Goal: Task Accomplishment & Management: Complete application form

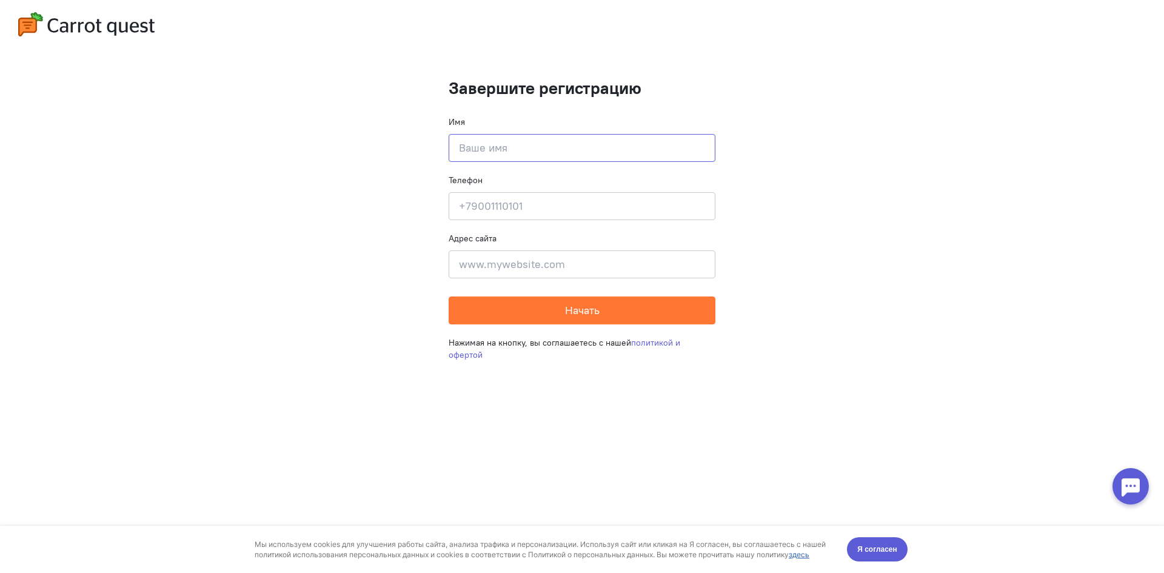
click at [511, 147] on input at bounding box center [581, 148] width 267 height 28
type input "[PERSON_NAME]"
type input "Академика [PERSON_NAME] 13 32"
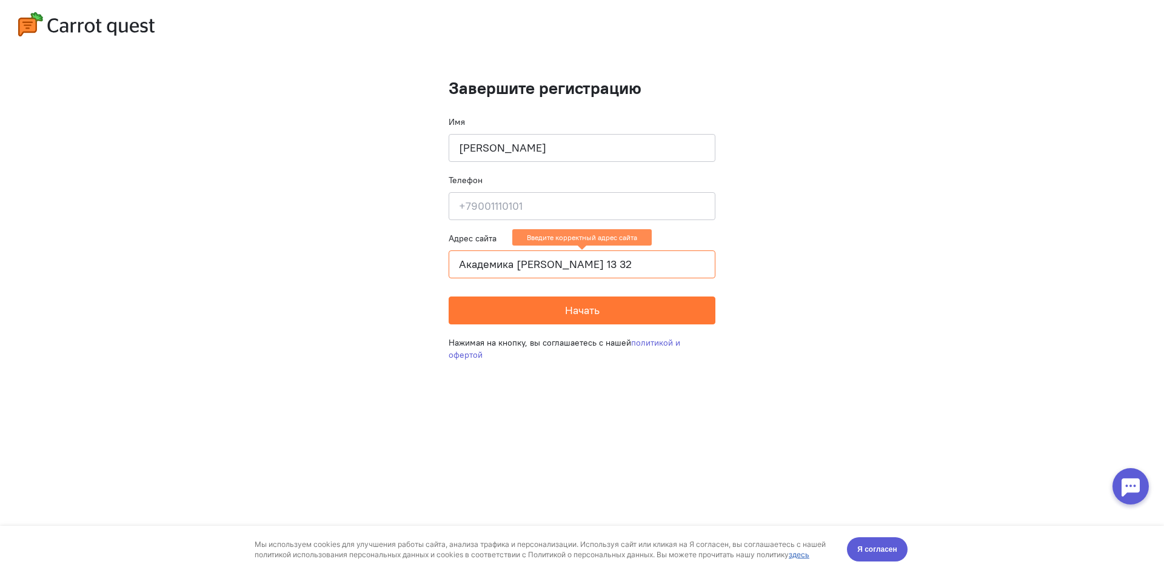
drag, startPoint x: 617, startPoint y: 265, endPoint x: 408, endPoint y: 247, distance: 209.3
click at [408, 247] on cq-completion-registration "Завершите регистрацию Имя [PERSON_NAME] Телефон Введите свой телефон Адрес сайт…" at bounding box center [582, 286] width 1164 height 573
click at [586, 207] on input at bounding box center [581, 206] width 267 height 28
type input "[PHONE_NUMBER]"
type input "[STREET_ADDRESS][PERSON_NAME]"
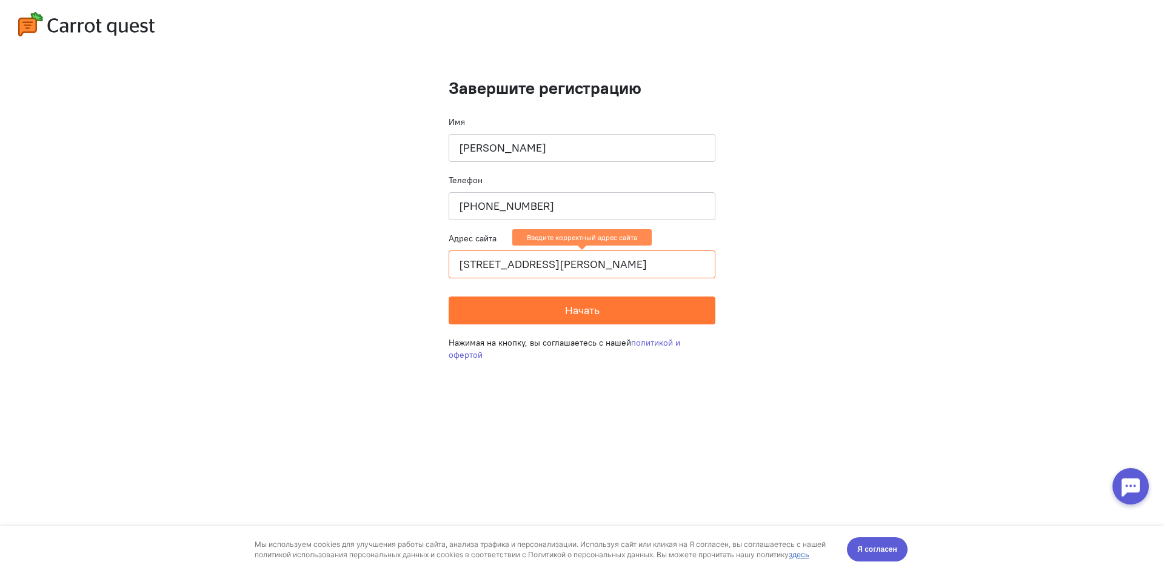
drag, startPoint x: 676, startPoint y: 269, endPoint x: 375, endPoint y: 248, distance: 302.5
click at [375, 248] on cq-completion-registration "Завершите регистрацию Имя [PERSON_NAME] Телефон [PHONE_NUMBER] Адрес сайта [STR…" at bounding box center [582, 286] width 1164 height 573
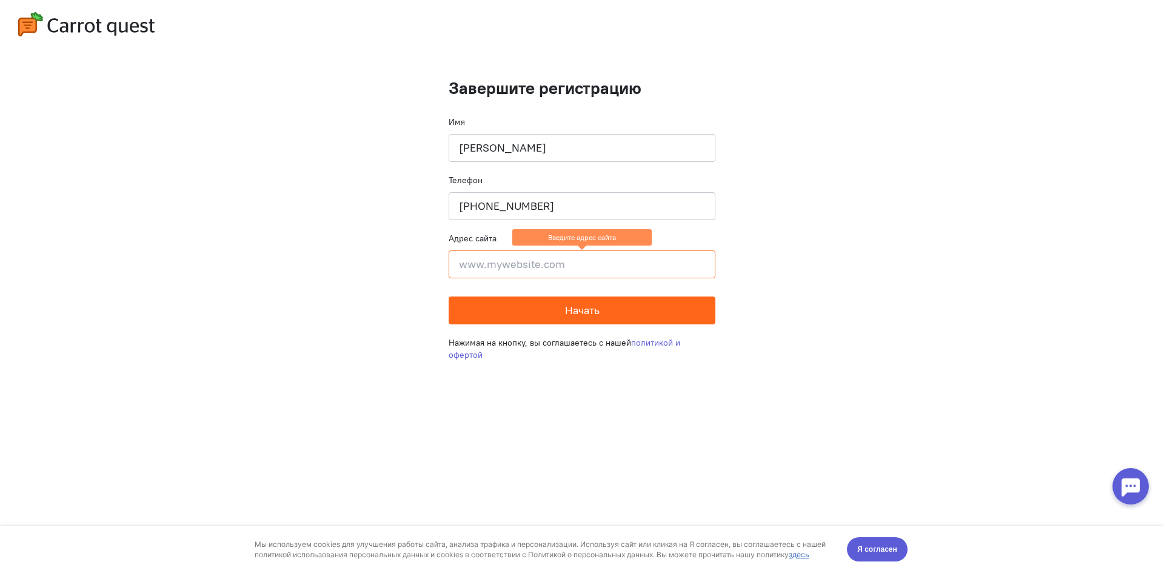
click at [597, 311] on span "Начать" at bounding box center [582, 310] width 35 height 14
click at [585, 261] on input at bounding box center [581, 264] width 267 height 28
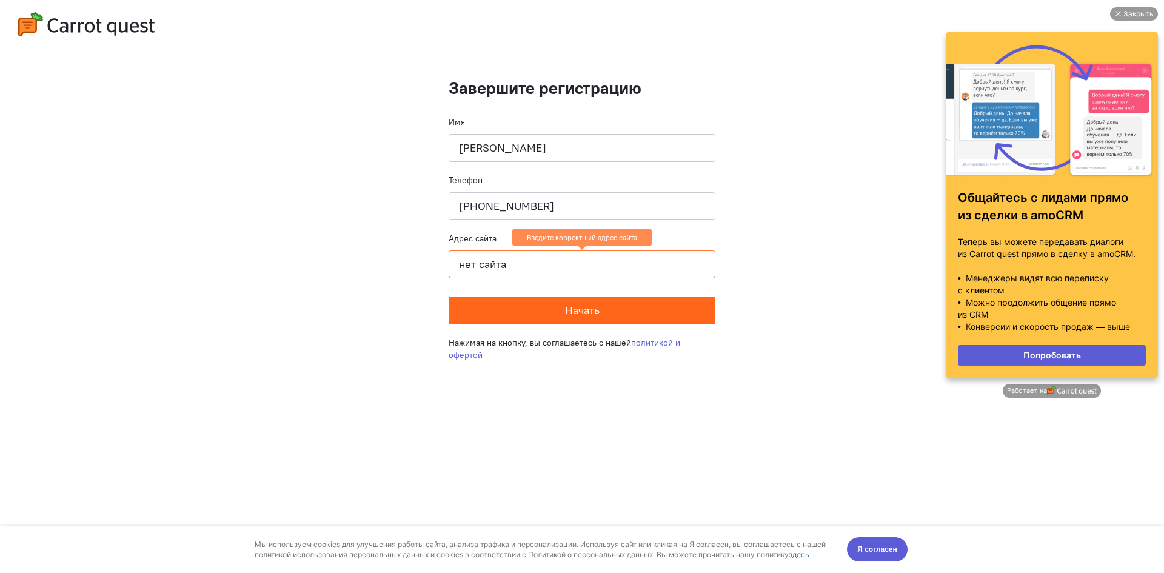
type input "нет сайта"
click at [583, 316] on span "Начать" at bounding box center [582, 310] width 35 height 14
drag, startPoint x: 465, startPoint y: 262, endPoint x: 386, endPoint y: 262, distance: 79.4
click at [386, 262] on cq-completion-registration "Завершите регистрацию Имя [PERSON_NAME] Телефон [PHONE_NUMBER] Адрес сайта нет …" at bounding box center [582, 286] width 1164 height 573
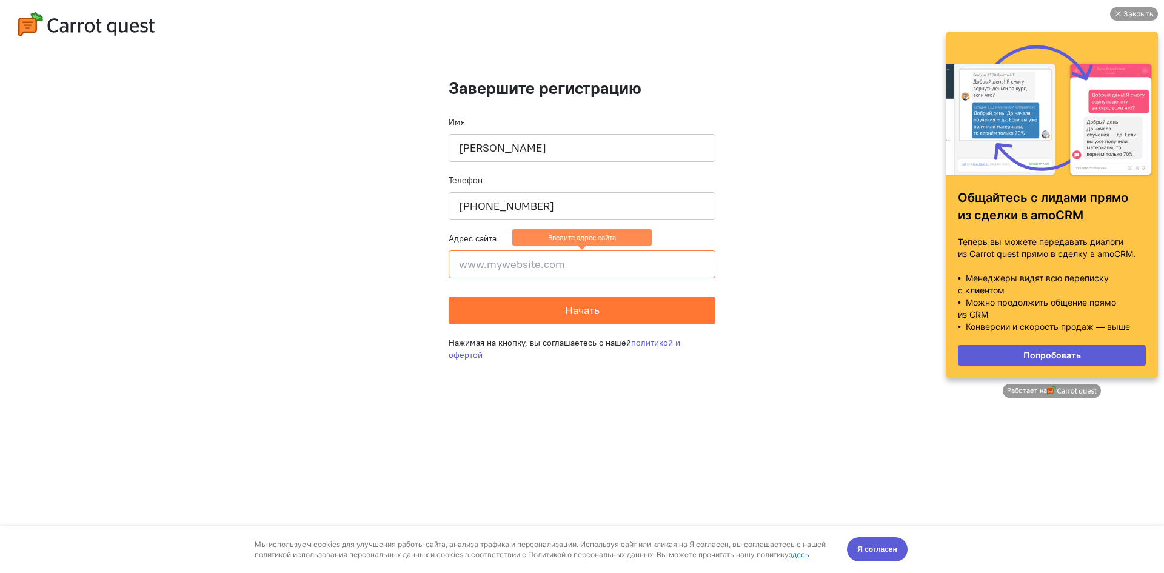
click at [113, 33] on img at bounding box center [86, 24] width 136 height 24
